Goal: Navigation & Orientation: Find specific page/section

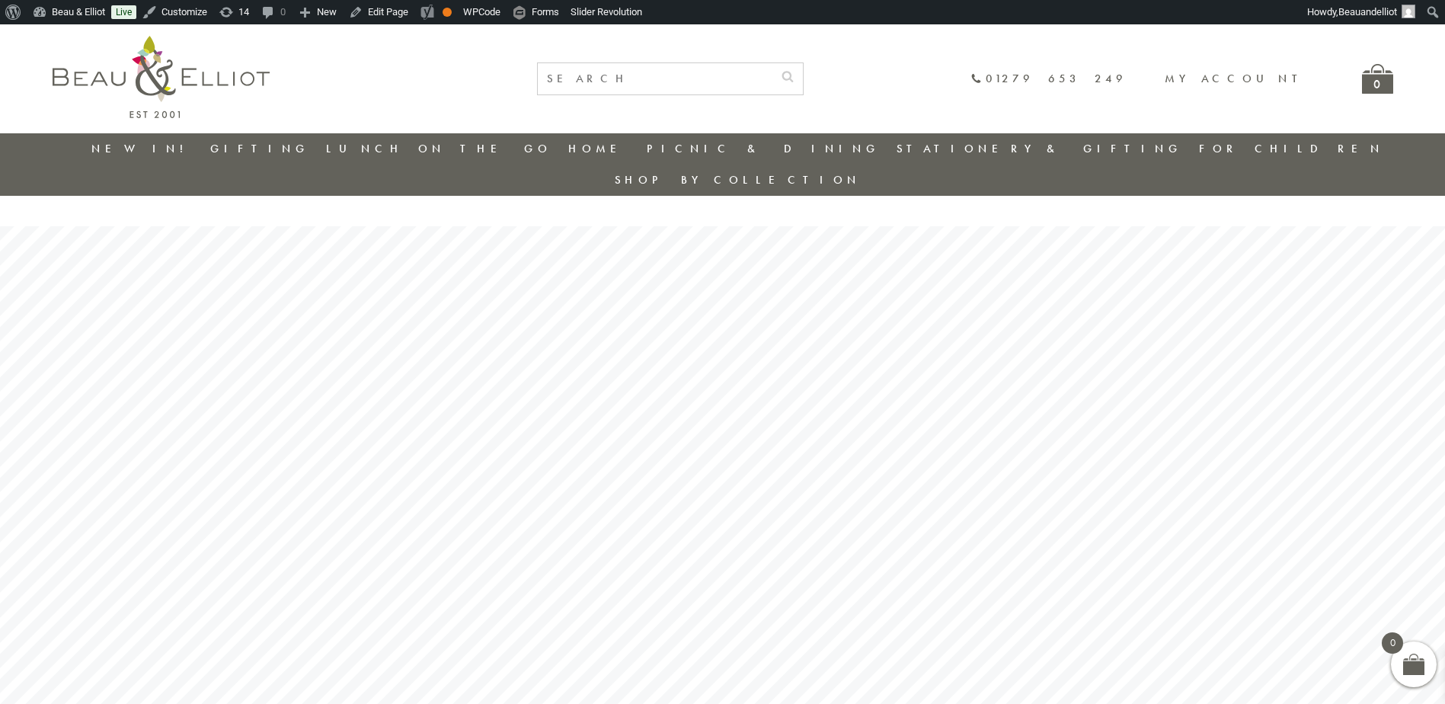
click at [149, 149] on link "New in!" at bounding box center [142, 148] width 102 height 15
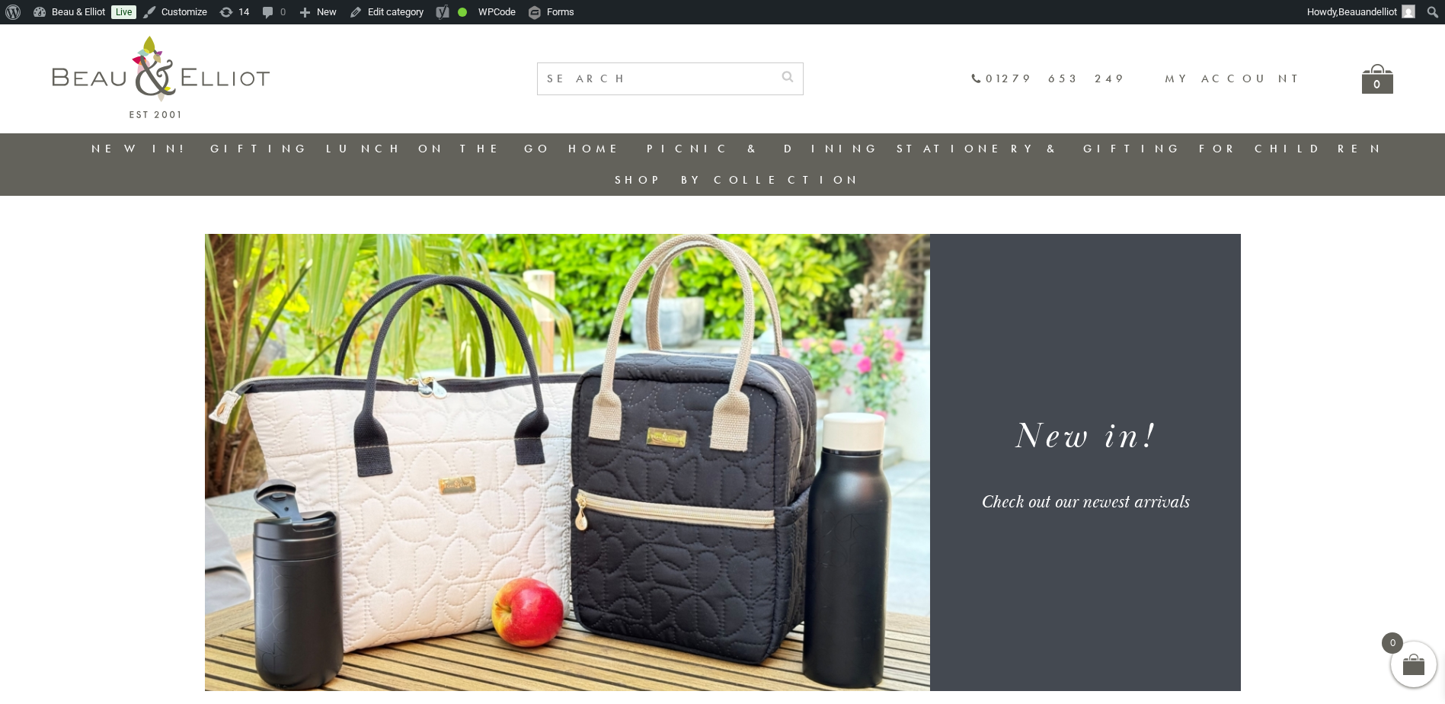
click at [144, 59] on img at bounding box center [161, 77] width 217 height 82
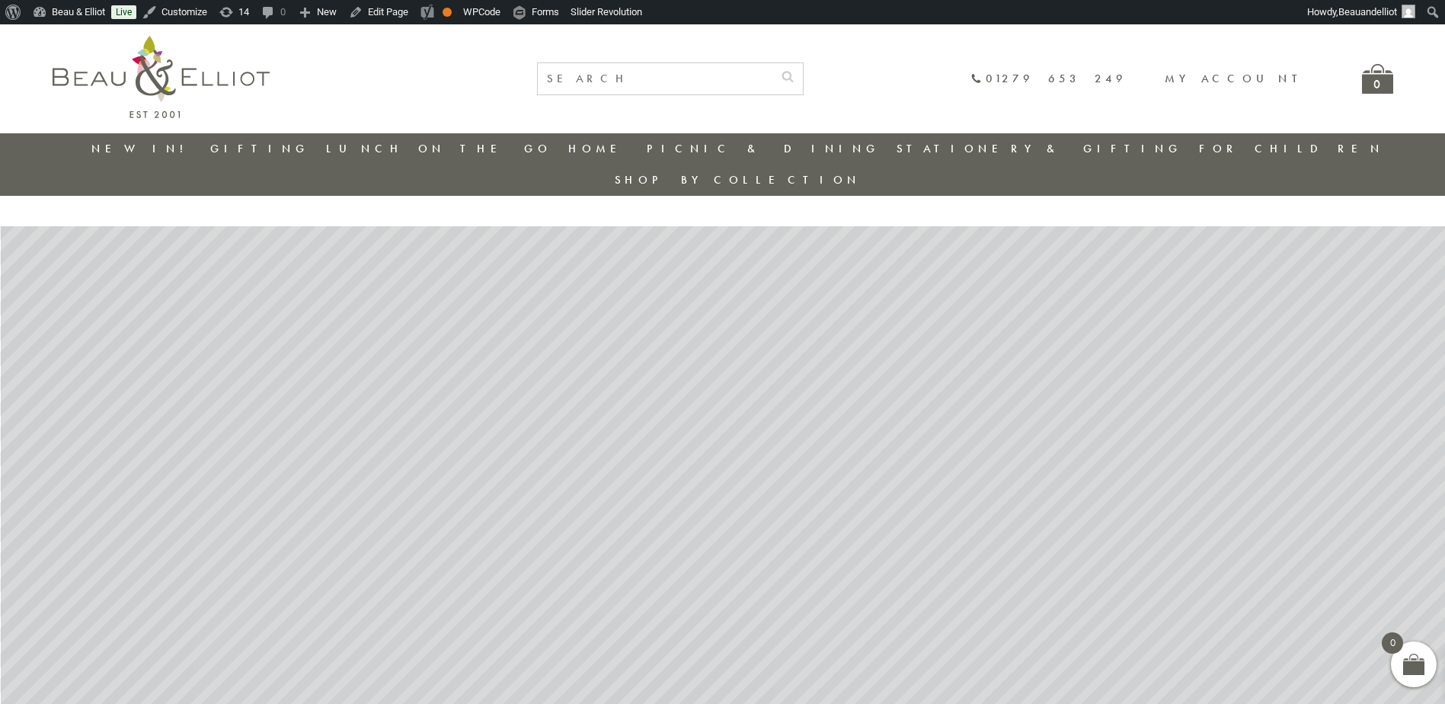
click at [216, 81] on img at bounding box center [161, 77] width 217 height 82
